Goal: Navigation & Orientation: Find specific page/section

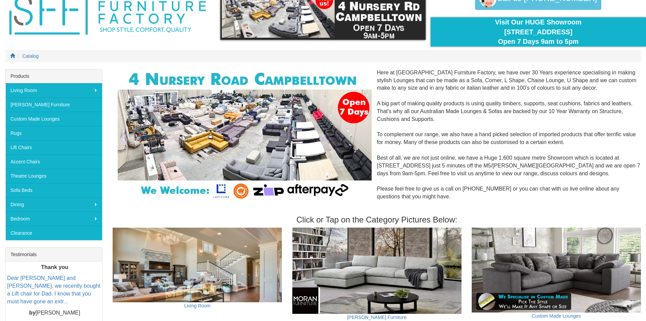
scroll to position [34, 0]
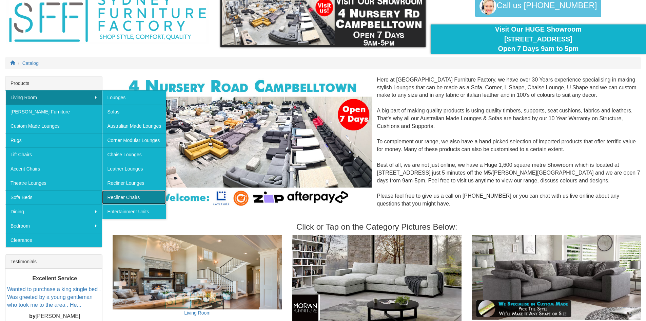
click at [127, 195] on link "Recliner Chairs" at bounding box center [134, 197] width 64 height 14
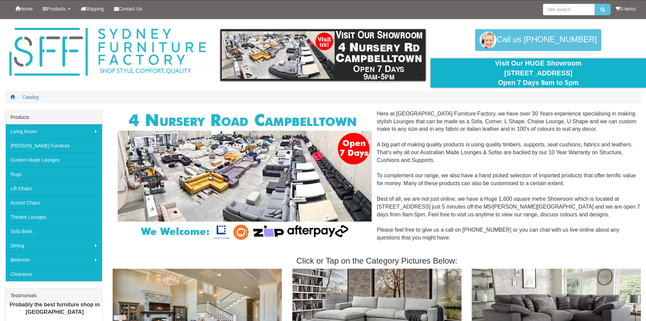
scroll to position [34, 0]
